Goal: Information Seeking & Learning: Learn about a topic

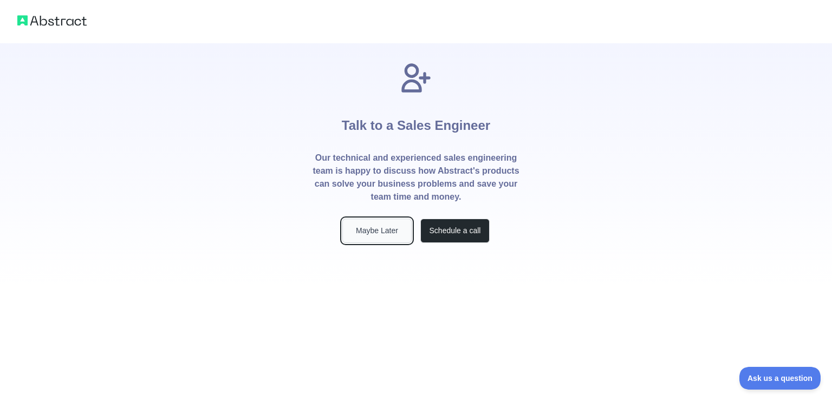
click at [383, 231] on button "Maybe Later" at bounding box center [376, 231] width 69 height 24
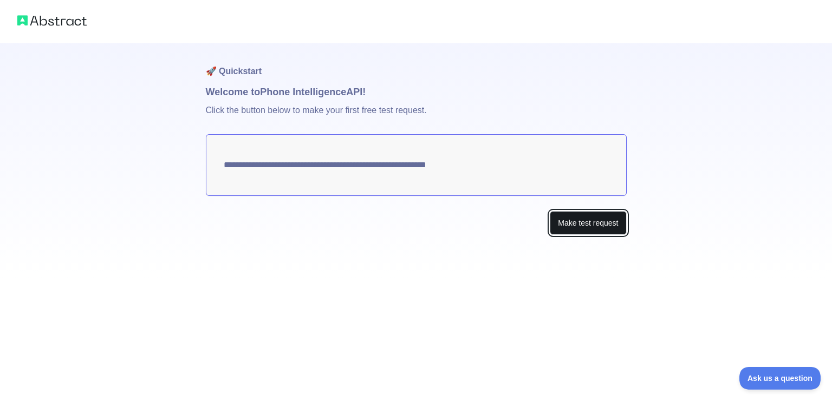
click at [580, 222] on button "Make test request" at bounding box center [587, 223] width 76 height 24
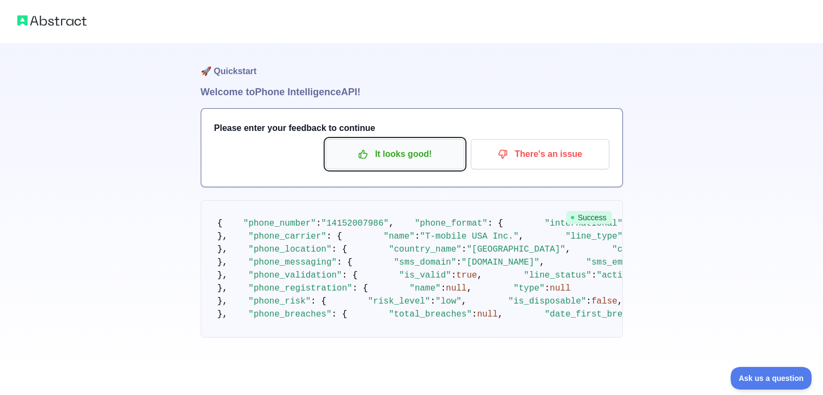
click at [420, 156] on p "It looks good!" at bounding box center [395, 154] width 122 height 18
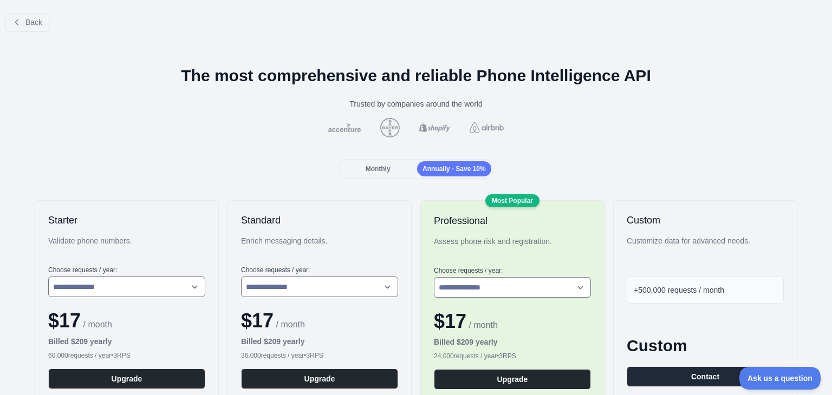
click at [374, 168] on span "Monthly" at bounding box center [377, 169] width 25 height 8
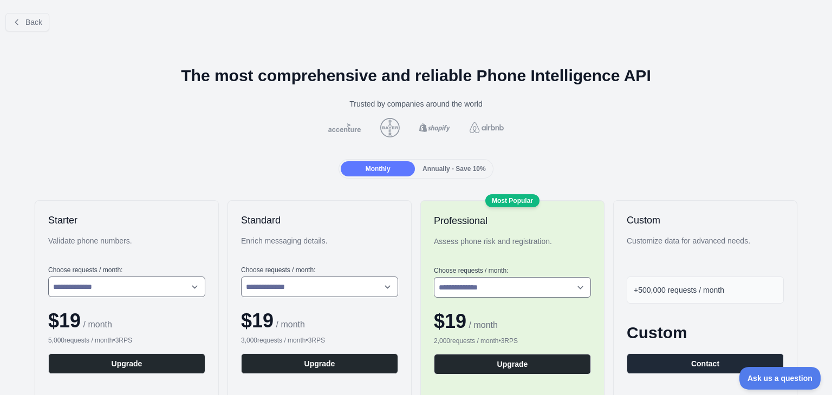
click at [450, 162] on div "Annually - Save 10%" at bounding box center [454, 168] width 74 height 15
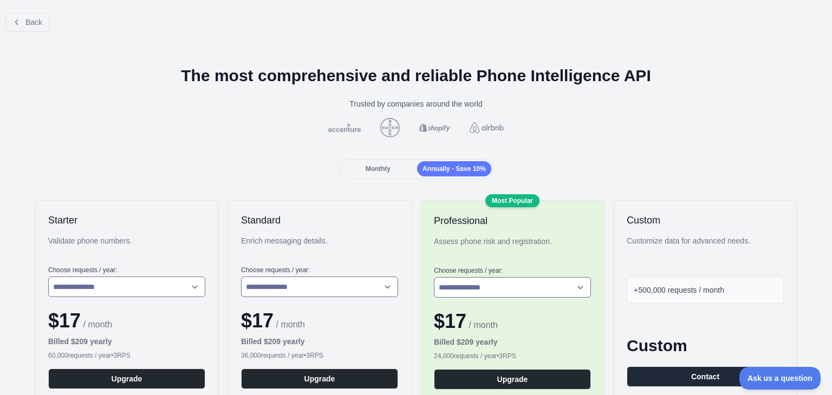
click at [359, 166] on div "Monthly" at bounding box center [378, 168] width 74 height 15
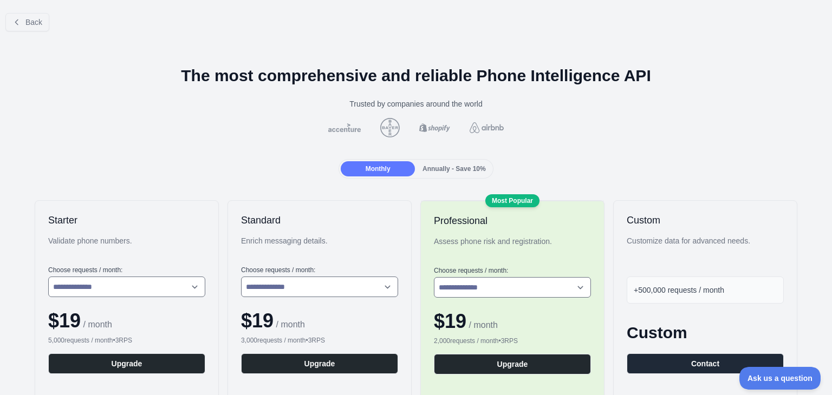
click at [453, 172] on span "Annually - Save 10%" at bounding box center [453, 169] width 63 height 8
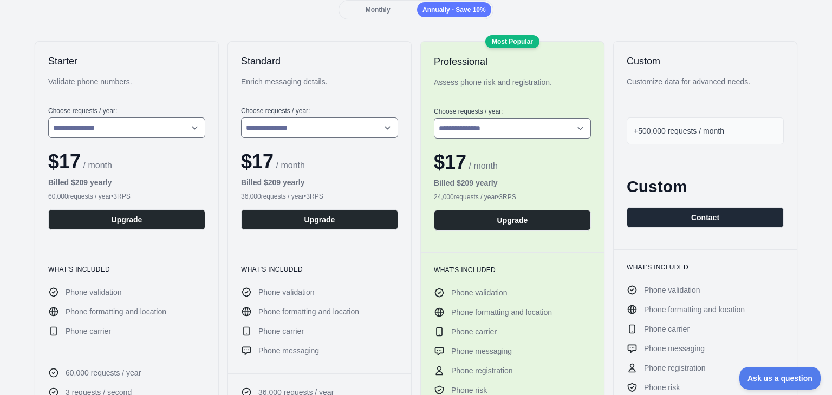
scroll to position [162, 0]
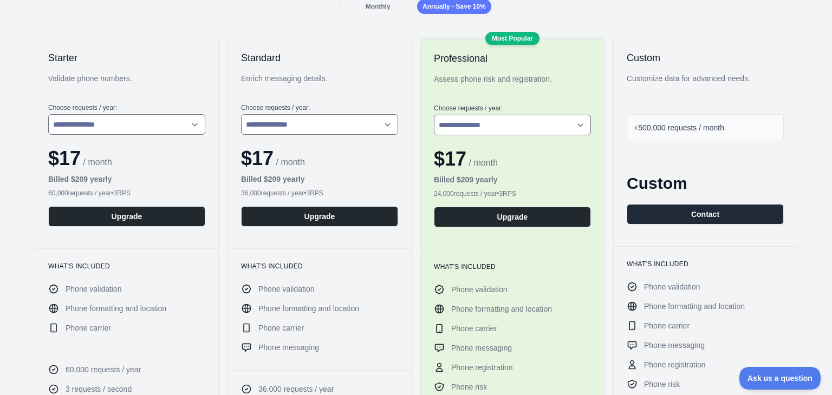
click at [678, 129] on span "+500,000 requests / month" at bounding box center [678, 127] width 90 height 9
click at [696, 217] on button "Contact" at bounding box center [704, 214] width 157 height 21
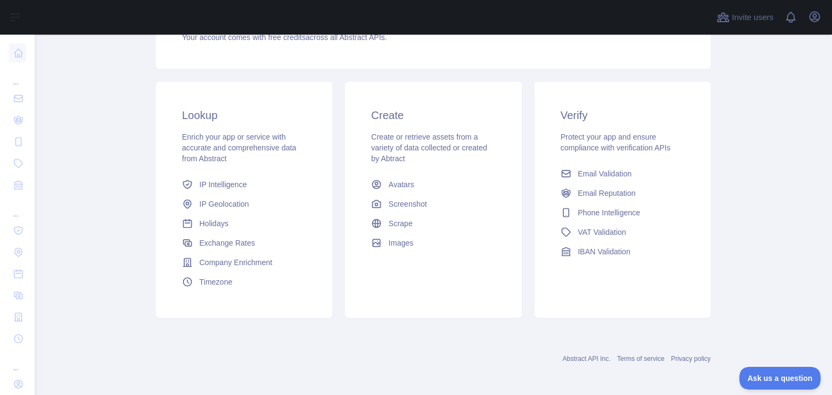
scroll to position [144, 0]
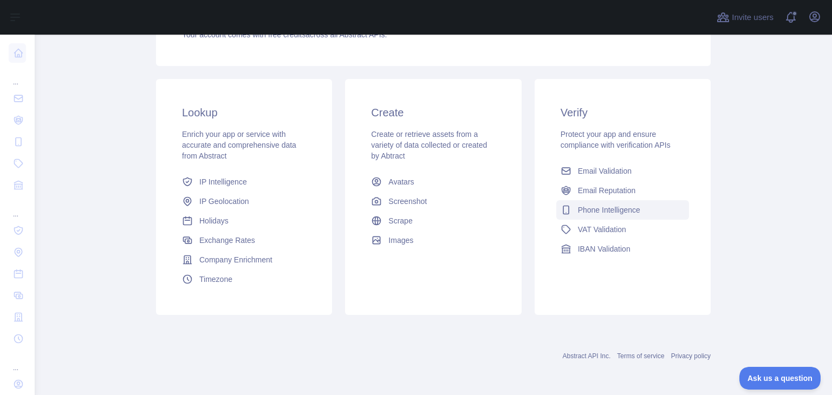
click at [607, 213] on span "Phone Intelligence" at bounding box center [609, 210] width 62 height 11
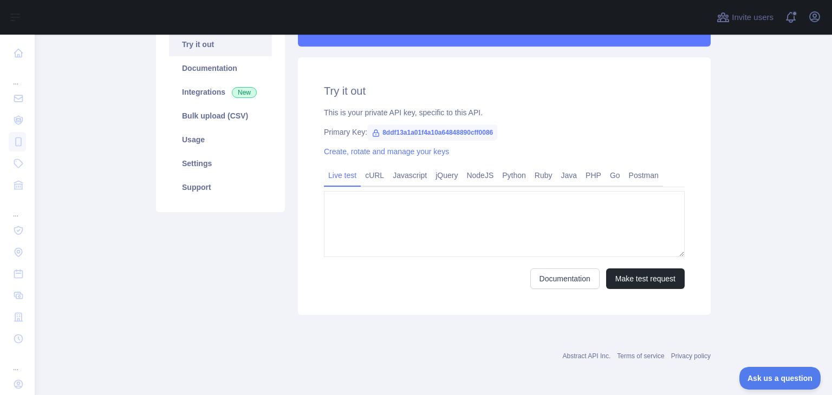
type textarea "**********"
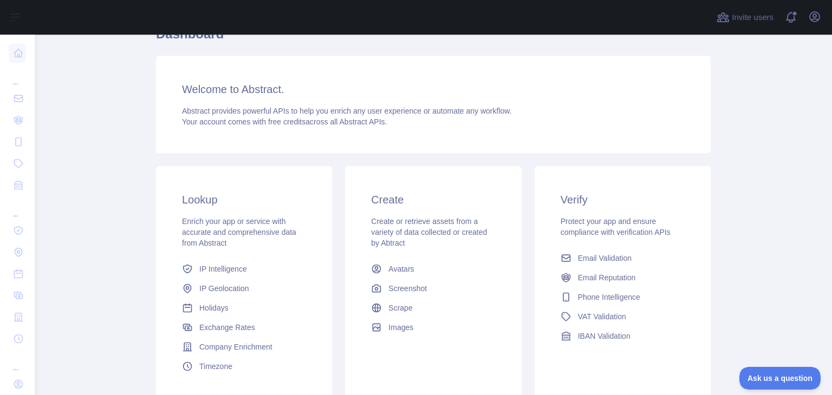
scroll to position [54, 0]
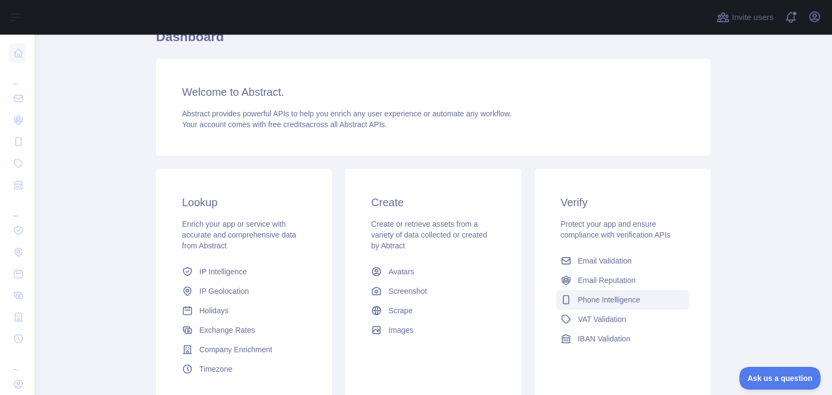
click at [606, 304] on span "Phone Intelligence" at bounding box center [609, 300] width 62 height 11
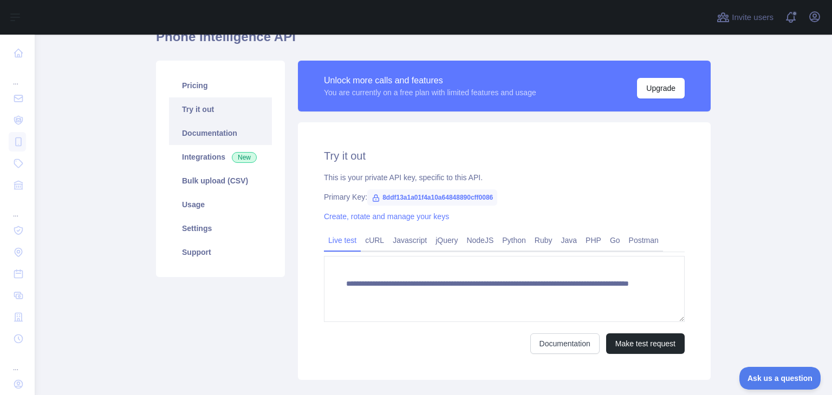
click at [217, 137] on link "Documentation" at bounding box center [220, 133] width 103 height 24
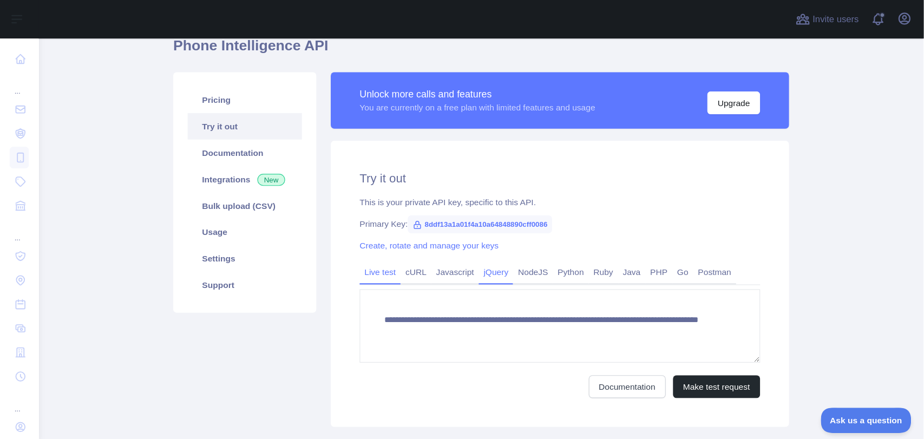
scroll to position [54, 0]
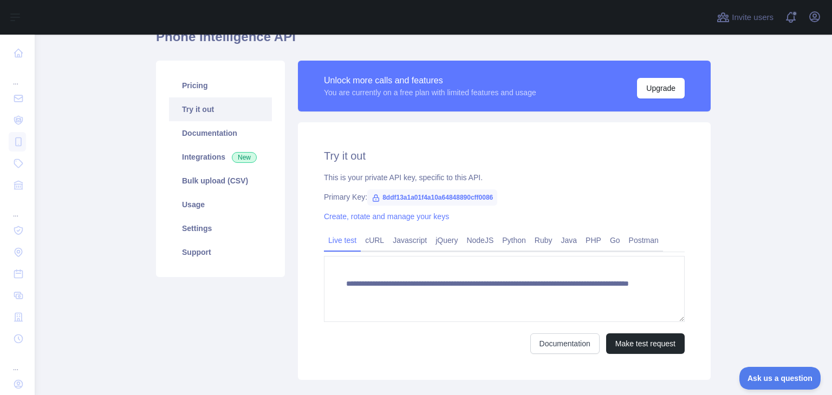
click at [373, 198] on icon at bounding box center [376, 198] width 6 height 6
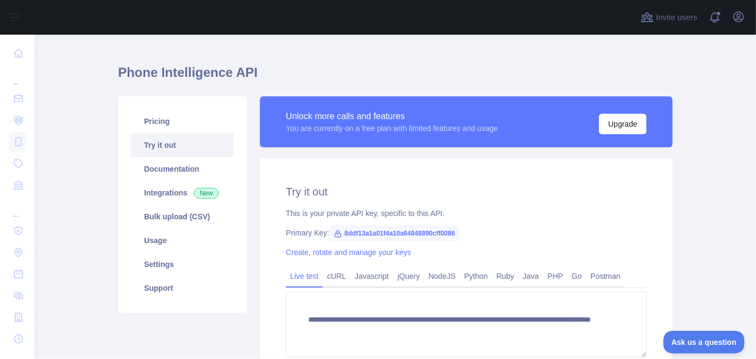
scroll to position [49, 0]
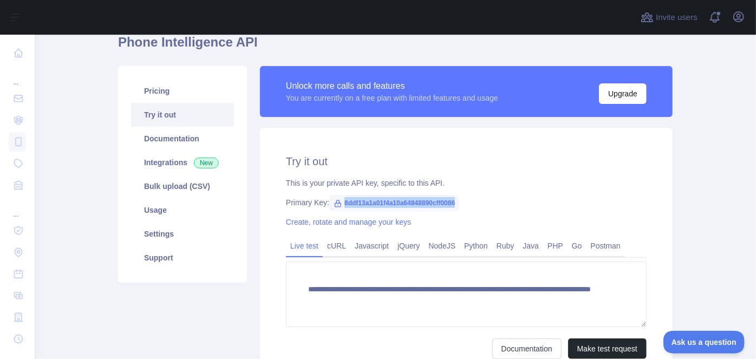
drag, startPoint x: 339, startPoint y: 201, endPoint x: 460, endPoint y: 193, distance: 121.5
click at [460, 193] on div "**********" at bounding box center [466, 256] width 413 height 257
click at [450, 195] on span "8ddf13a1a01f4a10a64848890cff0086" at bounding box center [394, 203] width 130 height 16
click at [369, 199] on span "8ddf13a1a01f4a10a64848890cff0086" at bounding box center [394, 203] width 130 height 16
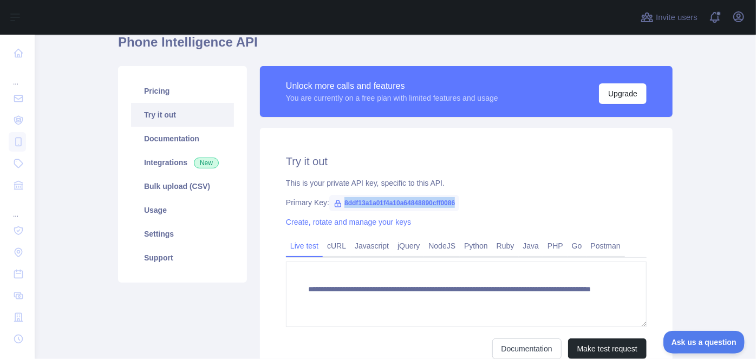
click at [329, 203] on span "8ddf13a1a01f4a10a64848890cff0086" at bounding box center [394, 203] width 130 height 16
click at [333, 202] on icon at bounding box center [337, 203] width 9 height 9
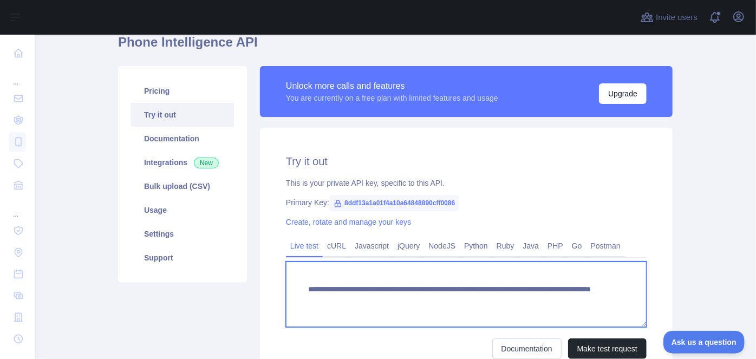
click at [453, 280] on textarea "**********" at bounding box center [466, 294] width 361 height 66
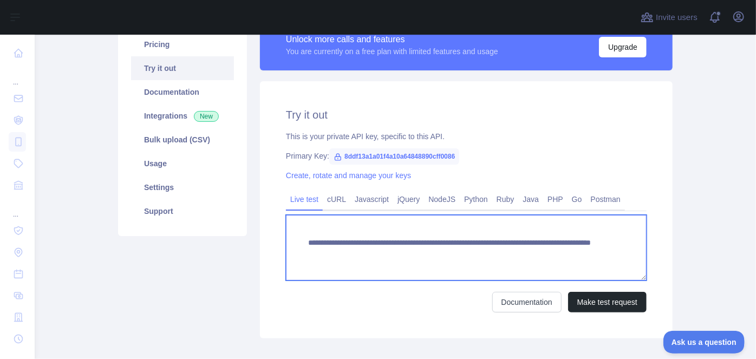
scroll to position [98, 0]
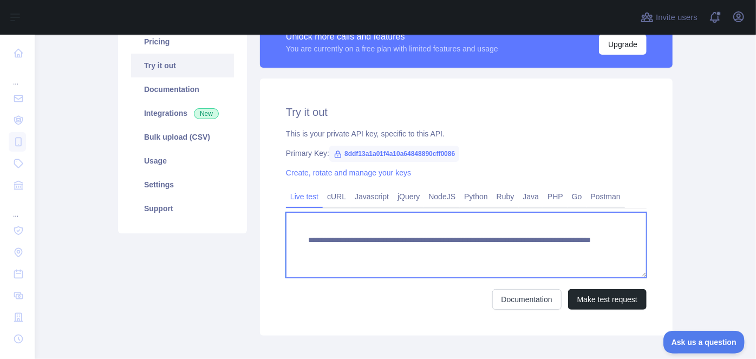
drag, startPoint x: 335, startPoint y: 250, endPoint x: 458, endPoint y: 259, distance: 123.8
click at [458, 259] on textarea "**********" at bounding box center [466, 245] width 361 height 66
